Goal: Transaction & Acquisition: Download file/media

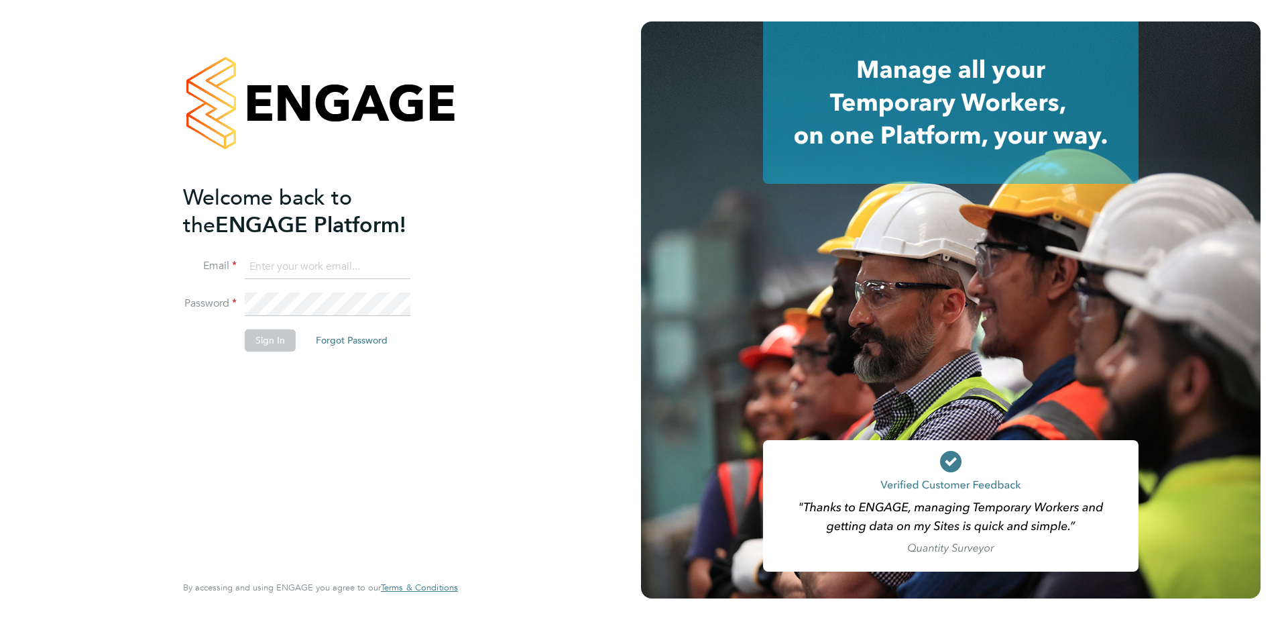
type input "[EMAIL_ADDRESS][DOMAIN_NAME]"
click at [286, 344] on button "Sign In" at bounding box center [270, 339] width 51 height 21
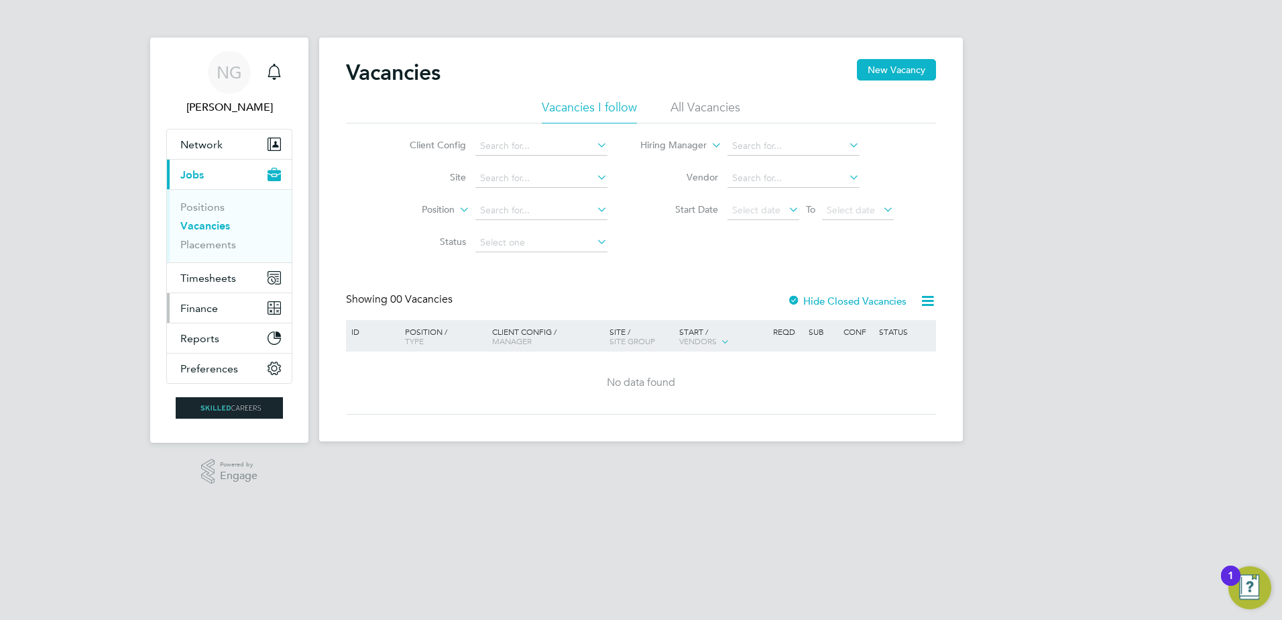
click at [237, 305] on button "Finance" at bounding box center [229, 308] width 125 height 30
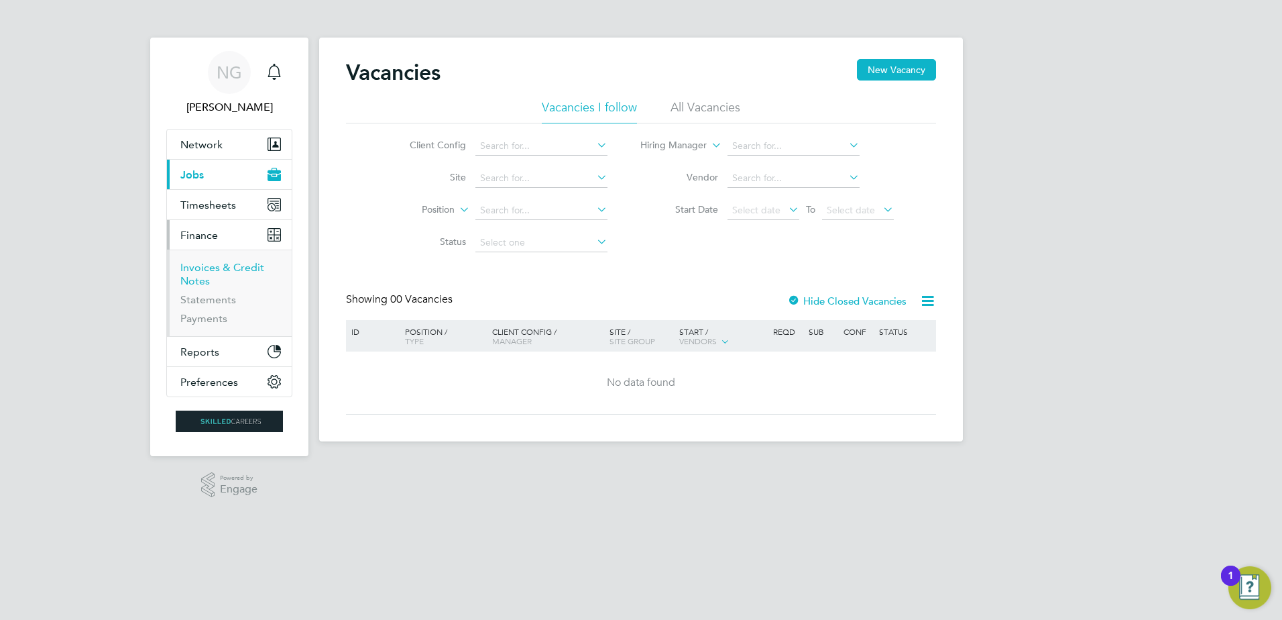
click at [229, 262] on link "Invoices & Credit Notes" at bounding box center [222, 274] width 84 height 26
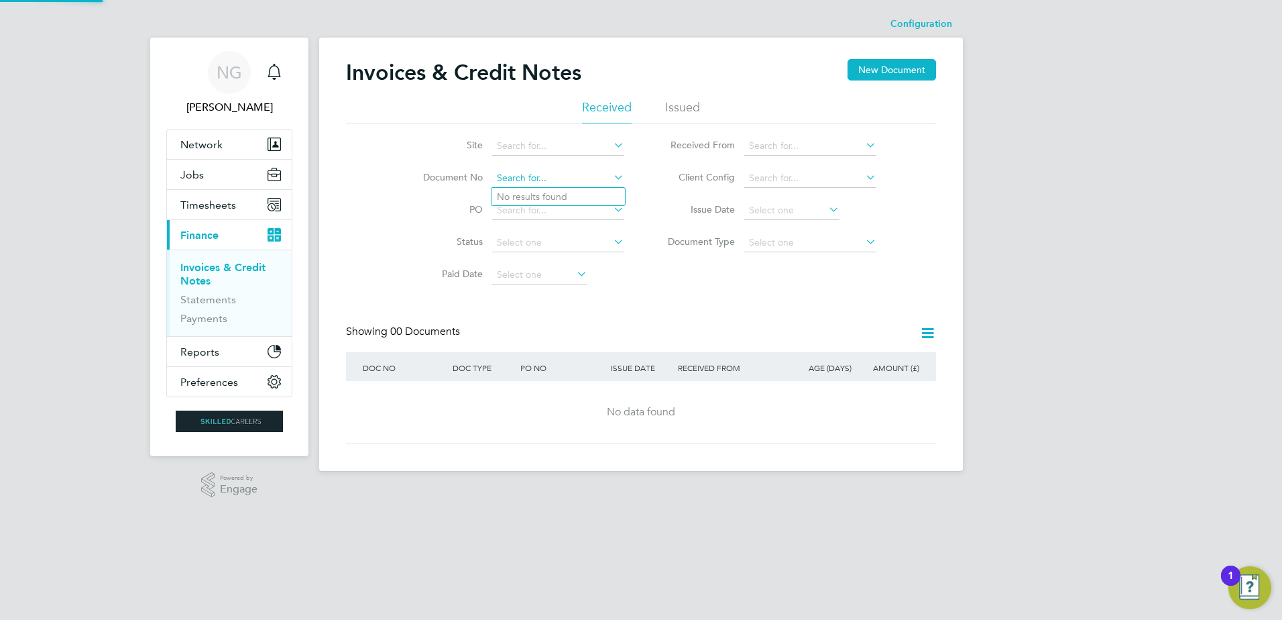
click at [564, 182] on input at bounding box center [558, 178] width 132 height 19
click at [526, 181] on input "INV006058" at bounding box center [558, 178] width 132 height 19
type input "INV0016058"
drag, startPoint x: 573, startPoint y: 166, endPoint x: 563, endPoint y: 171, distance: 12.0
click at [563, 171] on li "Document No INV0016058" at bounding box center [515, 178] width 252 height 32
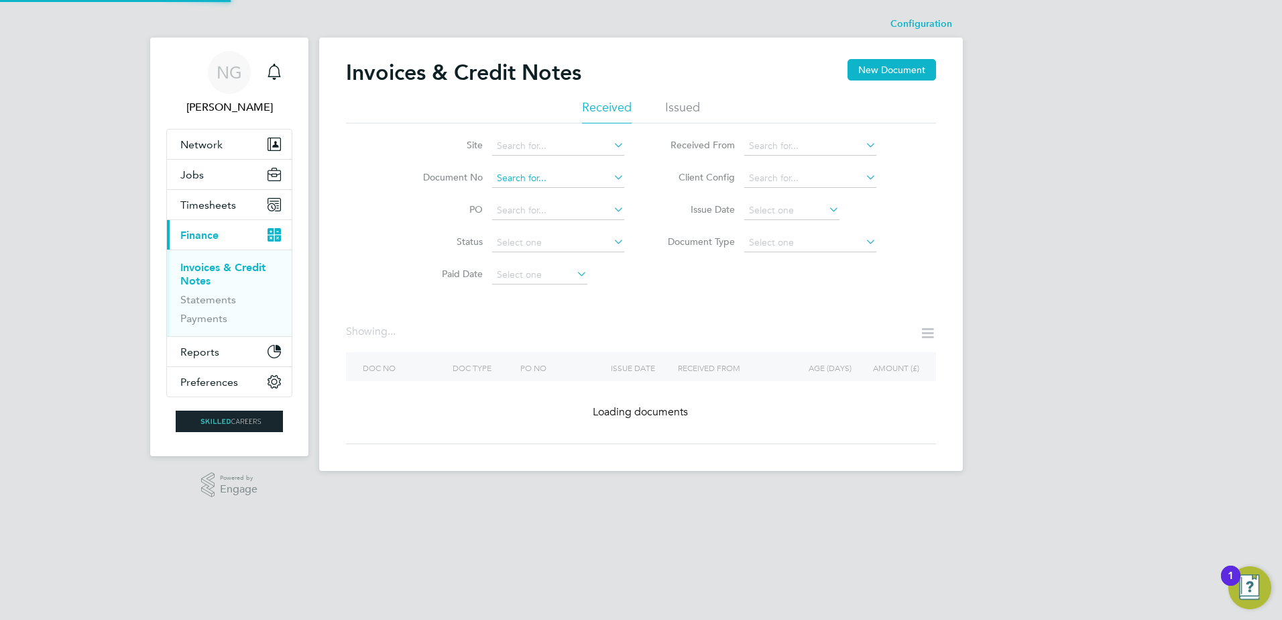
click at [560, 178] on input at bounding box center [558, 178] width 132 height 19
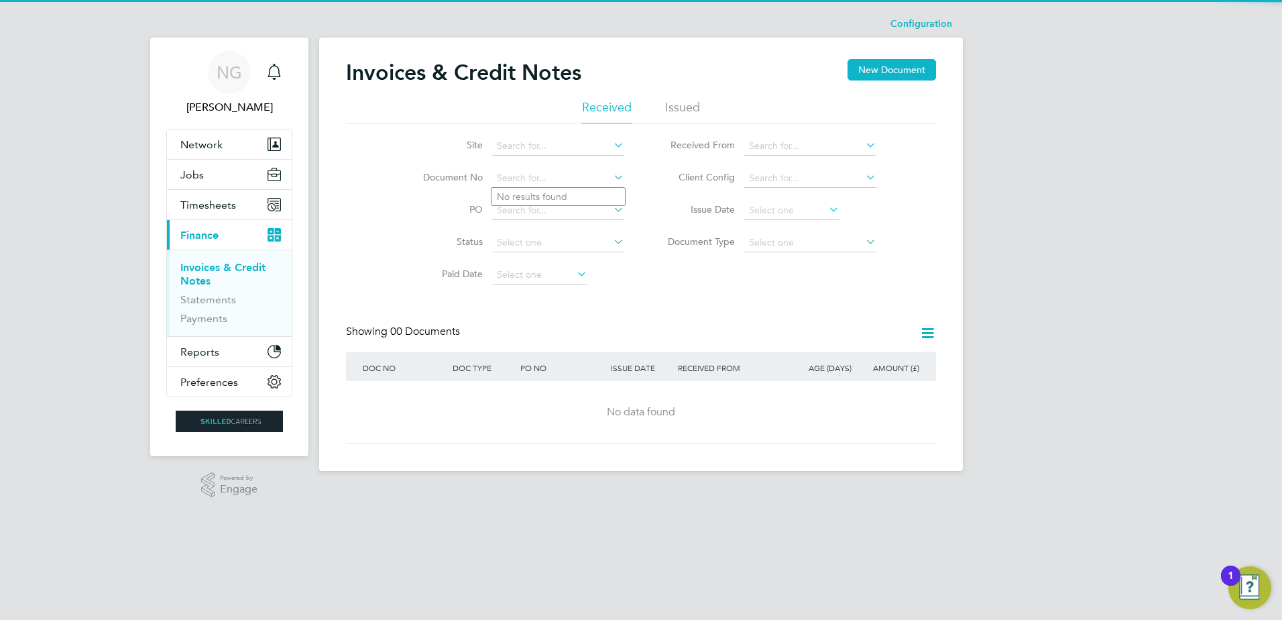
click at [716, 95] on div "Invoices & Credit Notes New Document" at bounding box center [641, 79] width 590 height 40
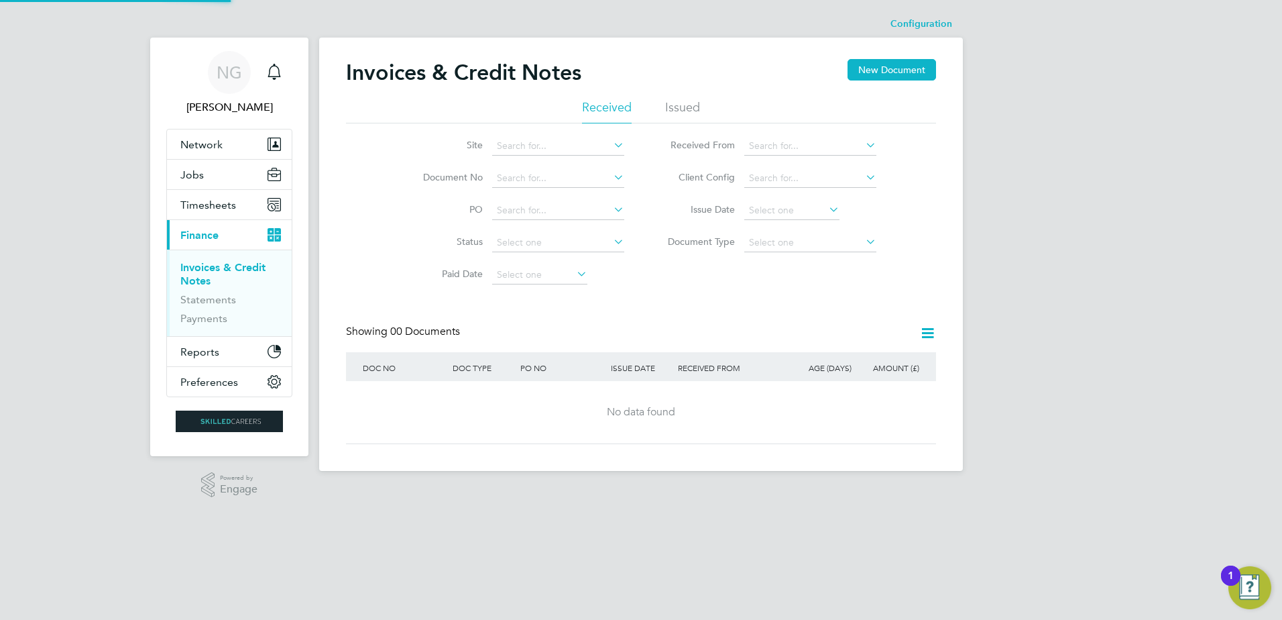
drag, startPoint x: 687, startPoint y: 102, endPoint x: 620, endPoint y: 138, distance: 76.2
click at [687, 103] on li "Issued" at bounding box center [682, 111] width 35 height 24
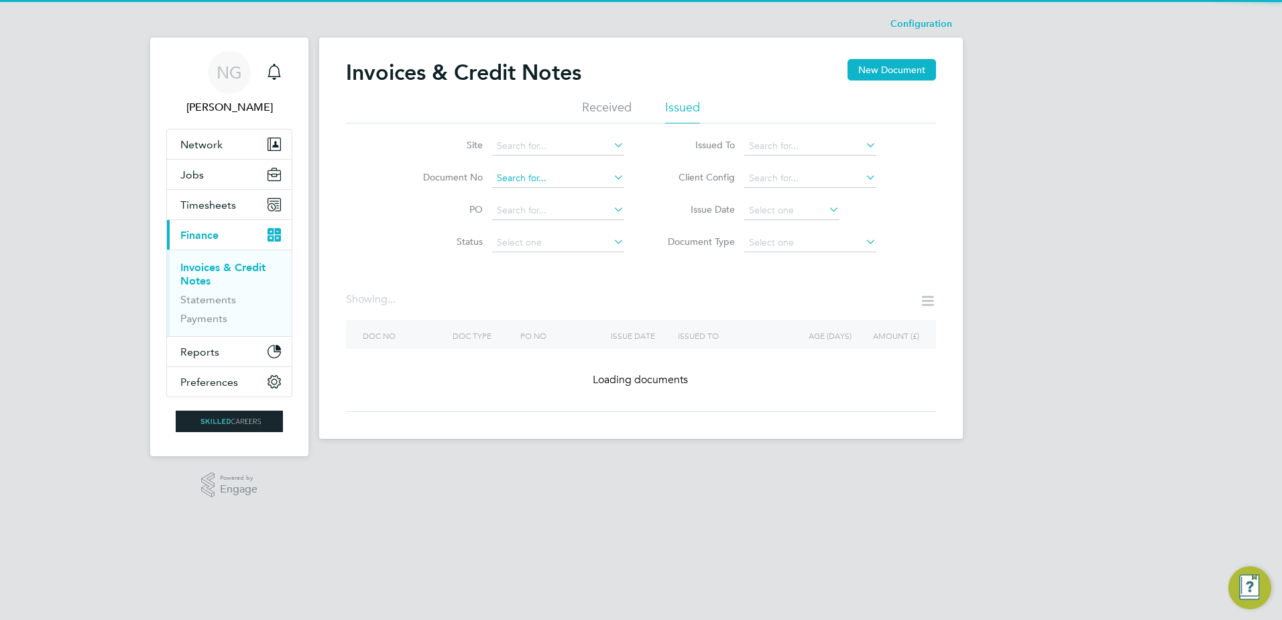
click at [537, 180] on input at bounding box center [558, 178] width 132 height 19
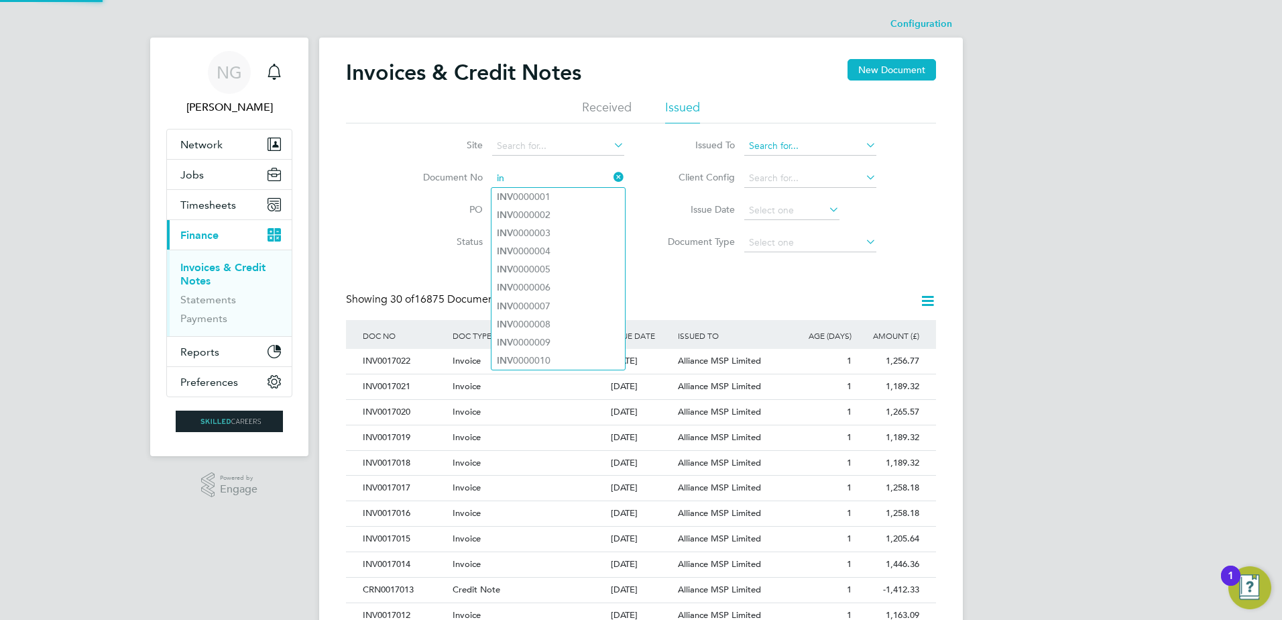
type input "i"
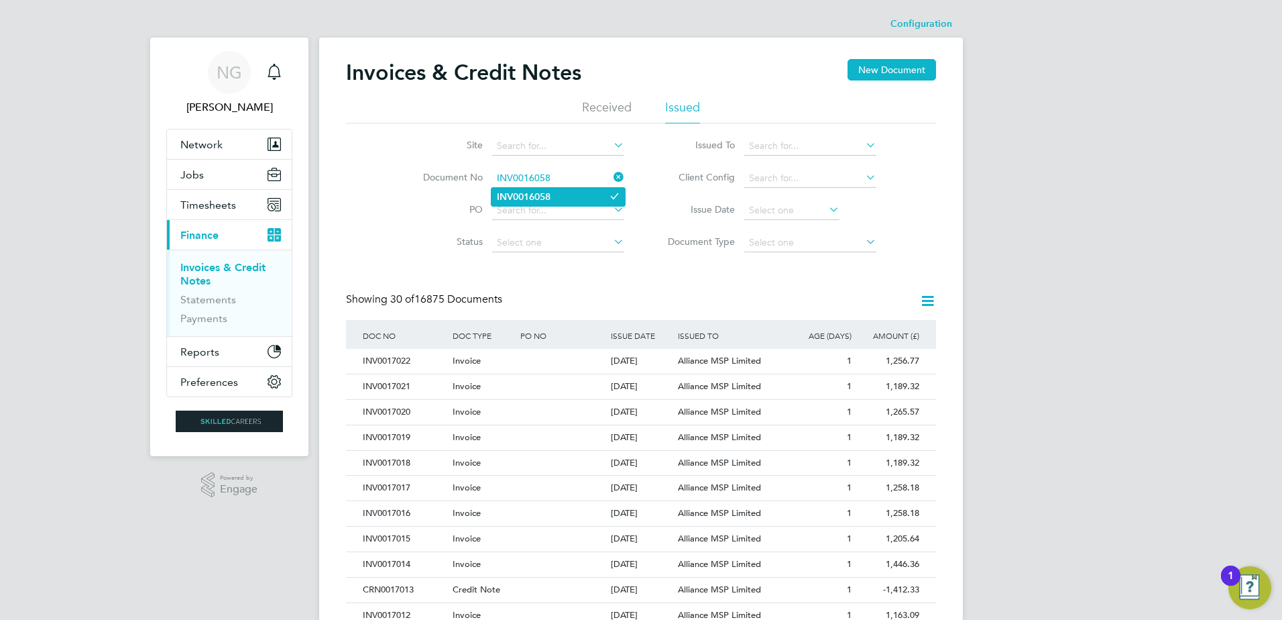
type input "INV0016058"
click at [578, 191] on li "INV0016058" at bounding box center [558, 197] width 133 height 18
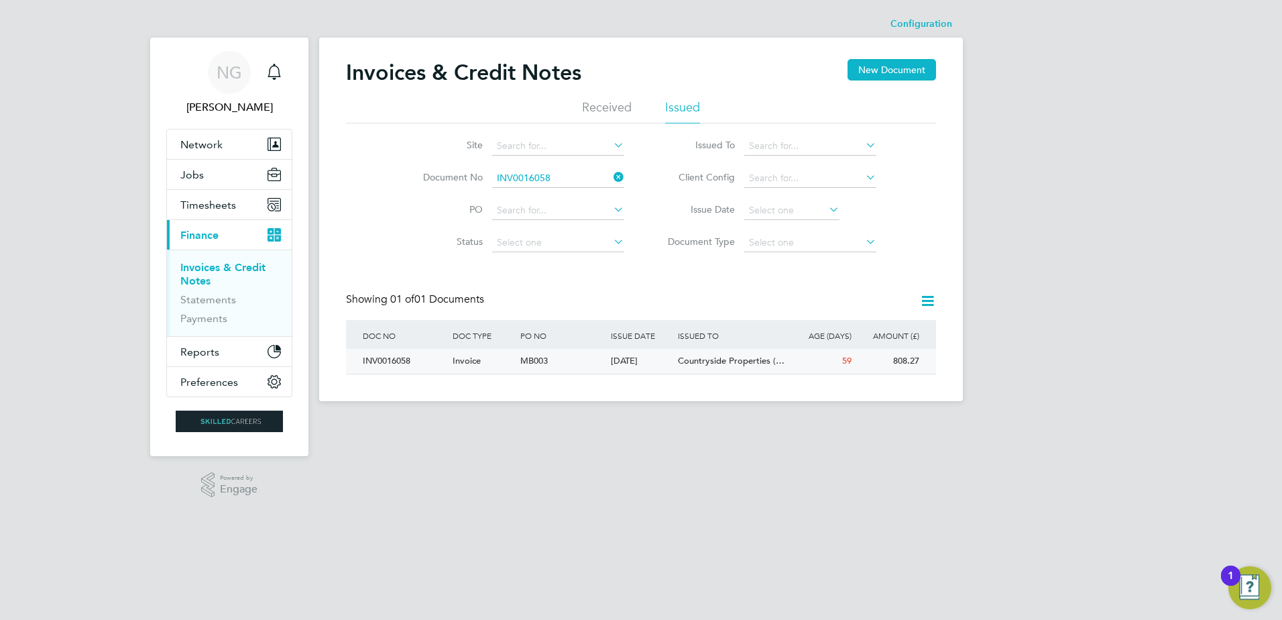
click at [697, 364] on span "Countryside Properties (…" at bounding box center [731, 360] width 107 height 11
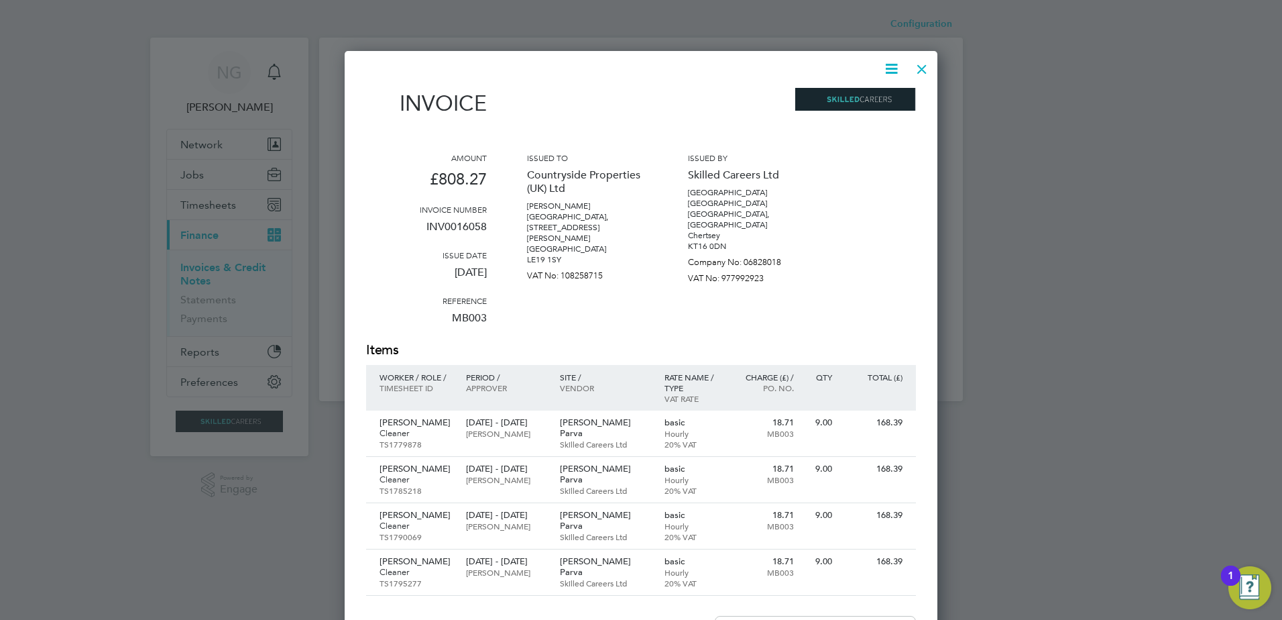
click at [892, 69] on icon at bounding box center [891, 68] width 17 height 17
click at [864, 104] on li "Download Invoice" at bounding box center [851, 100] width 93 height 19
click at [925, 75] on div at bounding box center [922, 66] width 24 height 24
